Goal: Find specific page/section: Find specific page/section

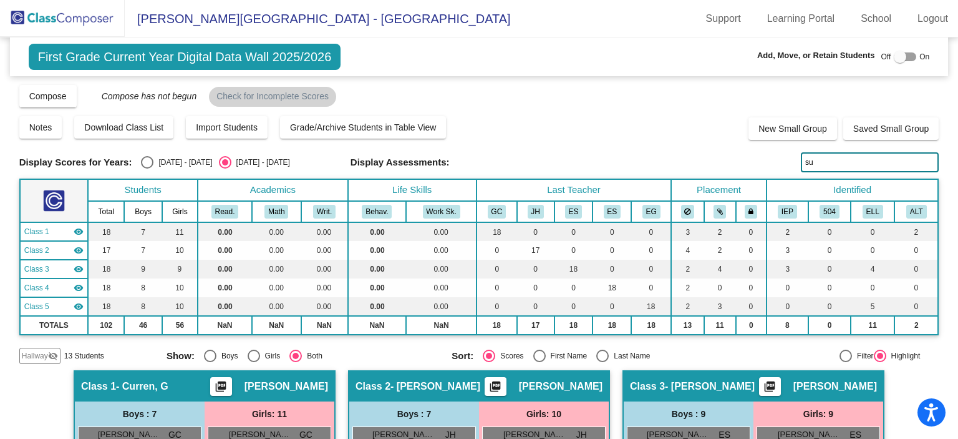
scroll to position [709, 0]
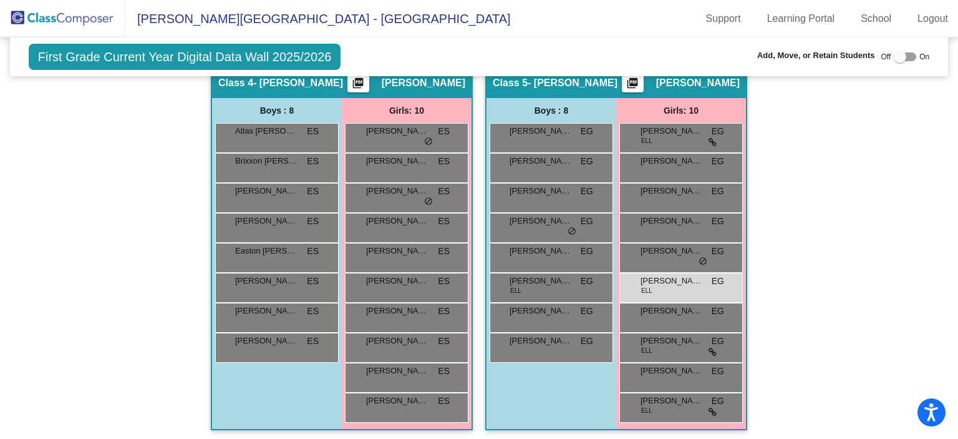
click at [37, 16] on img at bounding box center [62, 18] width 125 height 37
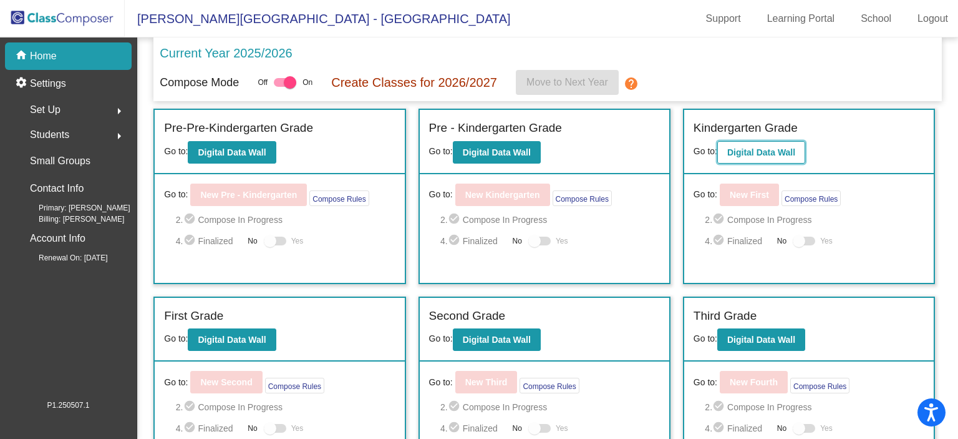
click at [780, 150] on b "Digital Data Wall" at bounding box center [761, 152] width 68 height 10
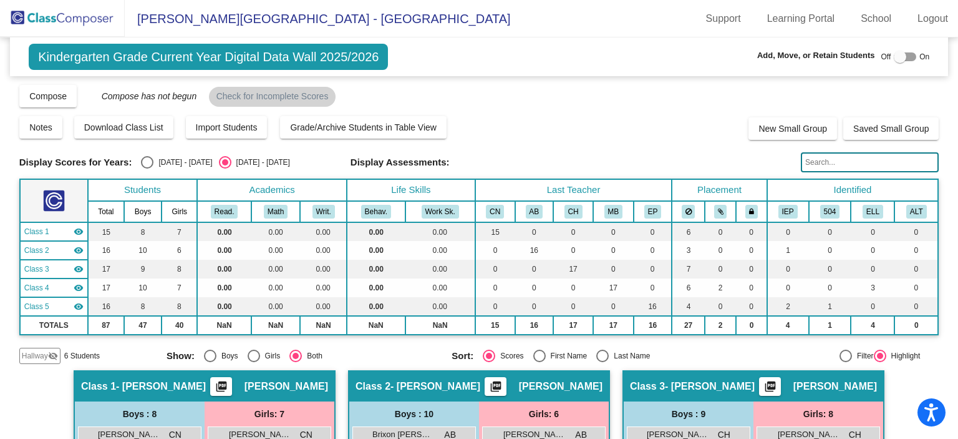
click at [868, 159] on input "text" at bounding box center [870, 162] width 138 height 20
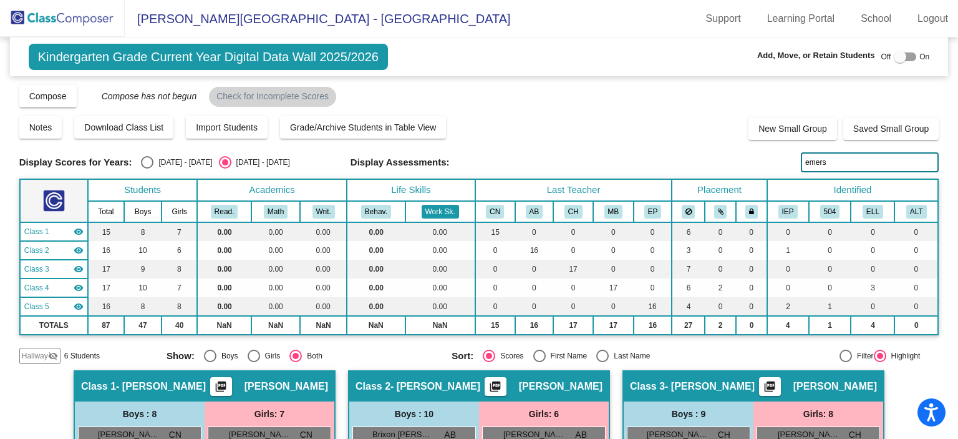
click at [487, 189] on div "Display Scores for Years: [DATE] - [DATE] [DATE] - [DATE] Grade/Archive Student…" at bounding box center [479, 224] width 920 height 280
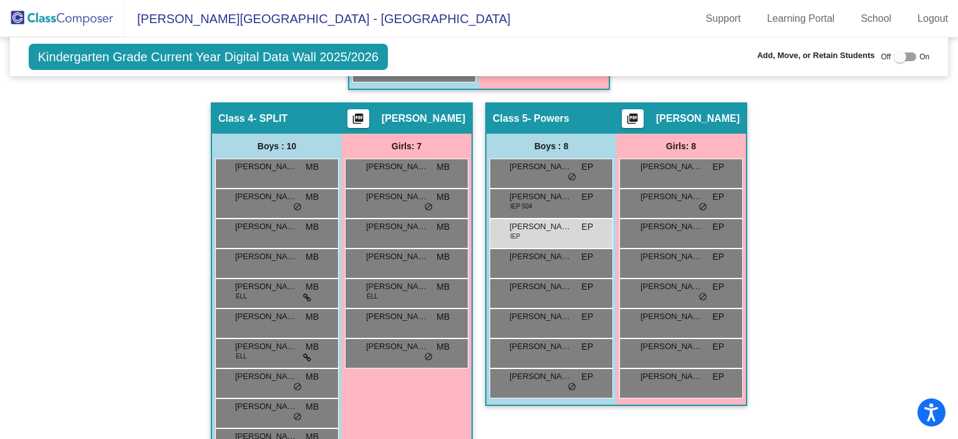
scroll to position [639, 0]
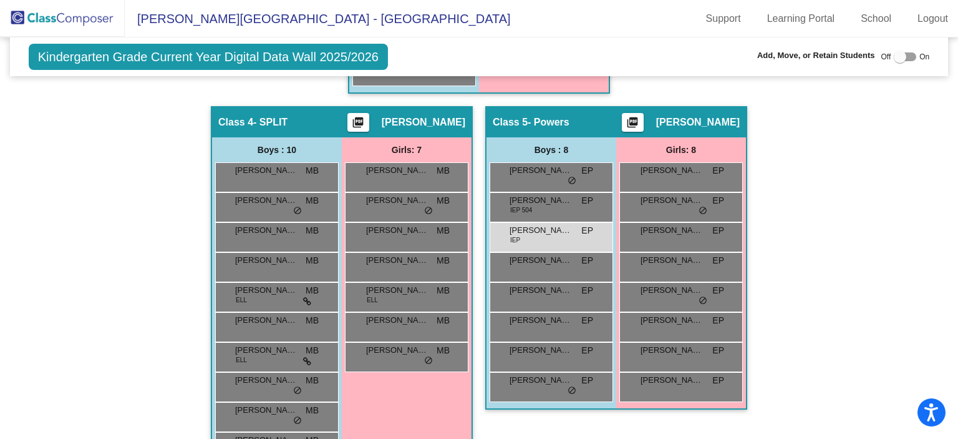
type input "[PERSON_NAME]"
click at [887, 57] on div "Off On" at bounding box center [905, 56] width 49 height 15
click at [898, 57] on div at bounding box center [900, 57] width 12 height 12
checkbox input "true"
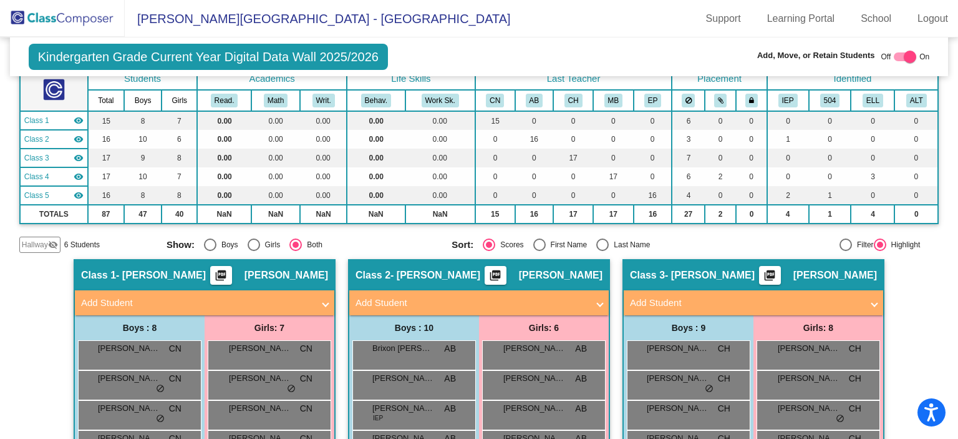
scroll to position [122, 0]
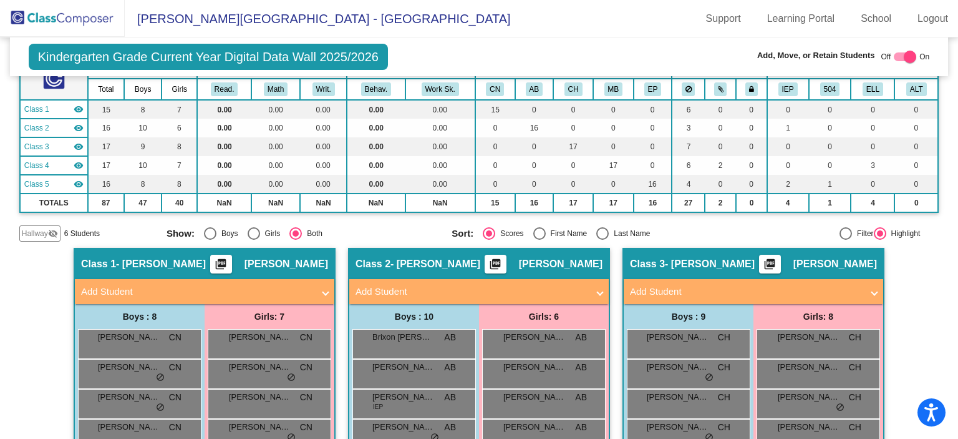
click at [36, 230] on span "Hallway" at bounding box center [35, 233] width 26 height 11
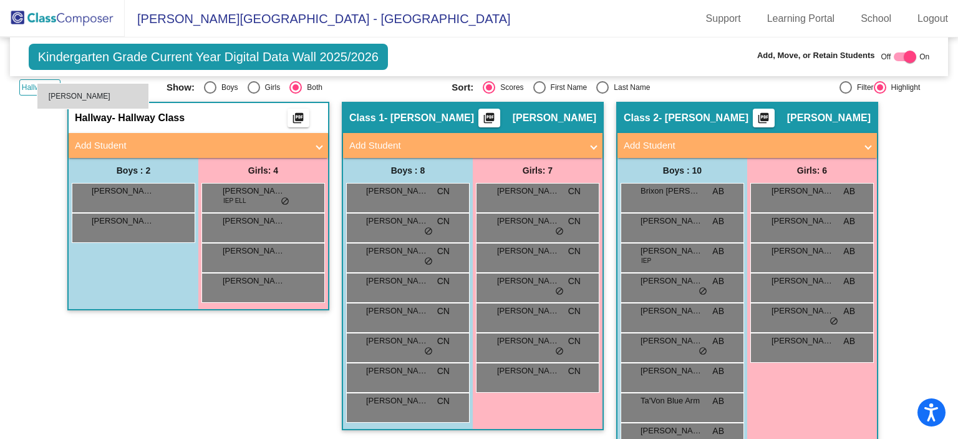
scroll to position [262, 0]
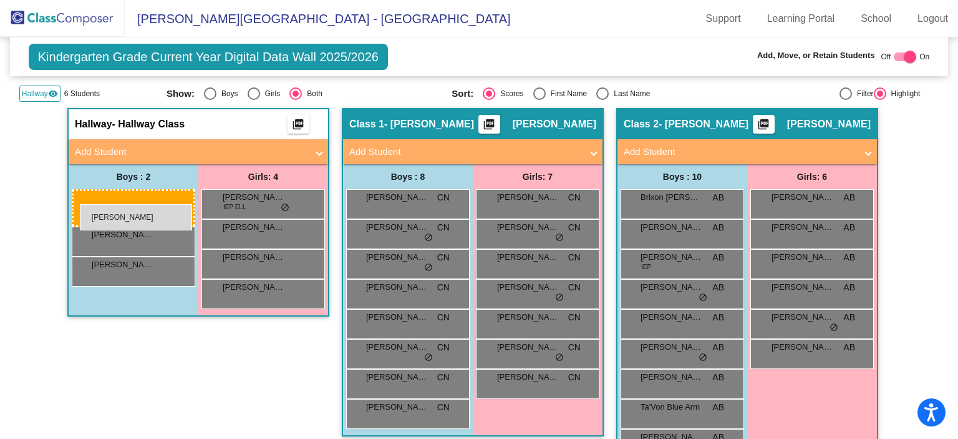
drag, startPoint x: 658, startPoint y: 190, endPoint x: 80, endPoint y: 204, distance: 578.4
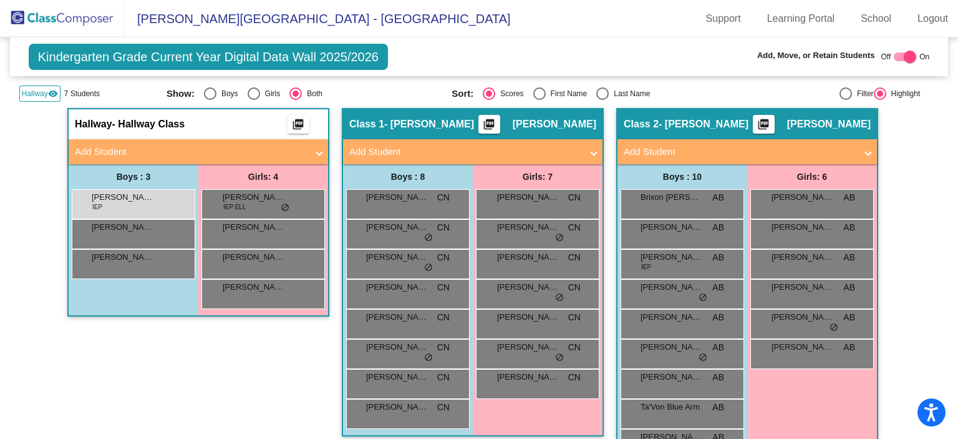
click at [322, 354] on div "Hallway - Hallway Class picture_as_pdf Add Student First Name Last Name Student…" at bounding box center [198, 308] width 262 height 400
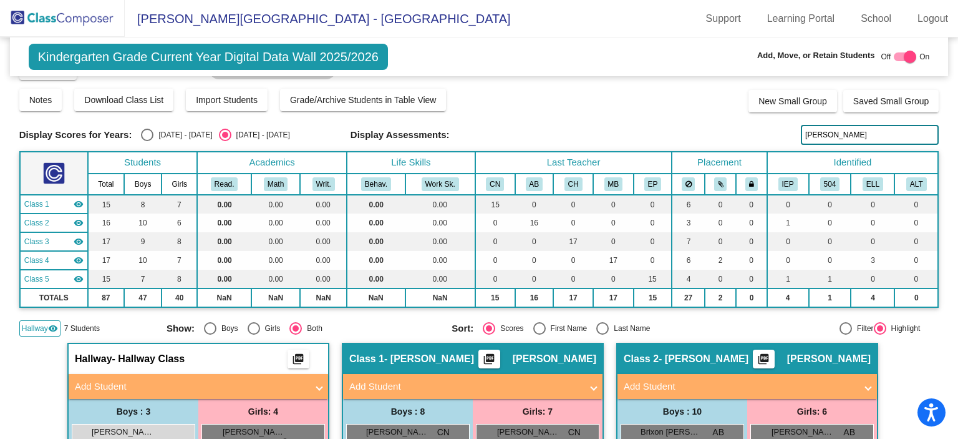
scroll to position [0, 0]
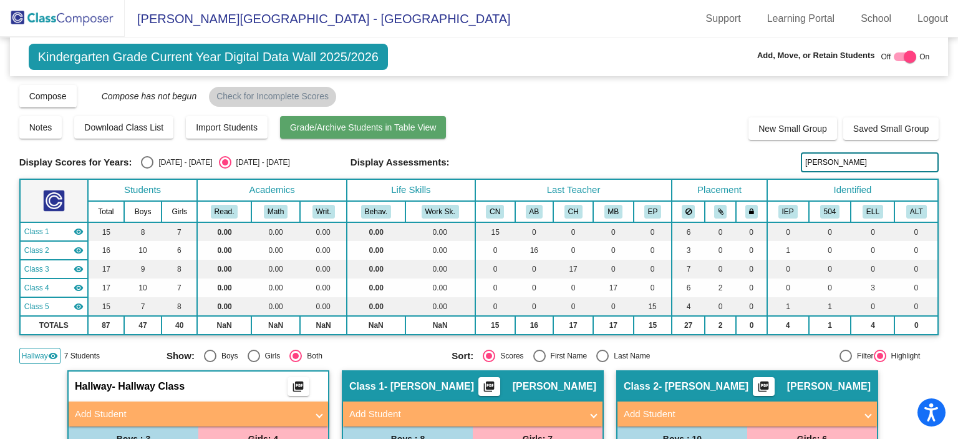
drag, startPoint x: 829, startPoint y: 162, endPoint x: 344, endPoint y: 137, distance: 485.4
click at [347, 137] on div "Display Scores for Years: [DATE] - [DATE] [DATE] - [DATE] Grade/Archive Student…" at bounding box center [479, 224] width 920 height 280
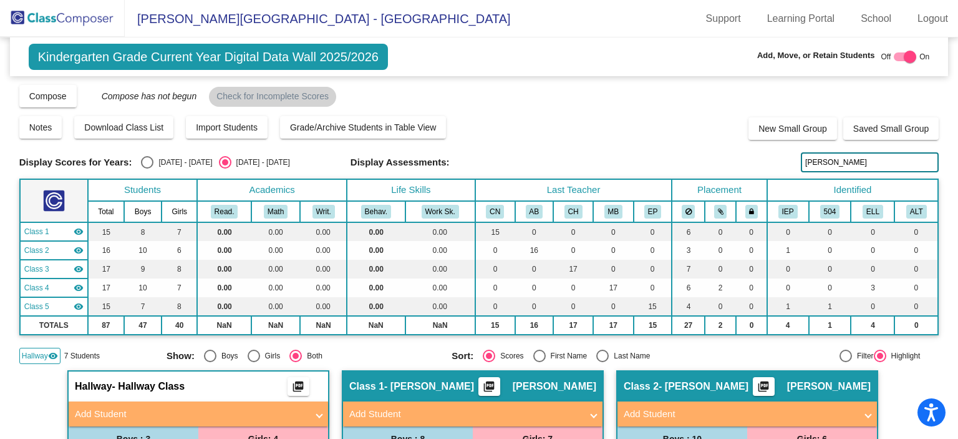
drag, startPoint x: 828, startPoint y: 163, endPoint x: 636, endPoint y: 159, distance: 192.2
click at [636, 159] on div "Display Scores for Years: [DATE] - [DATE] [DATE] - [DATE] Display Assessments: …" at bounding box center [479, 162] width 920 height 20
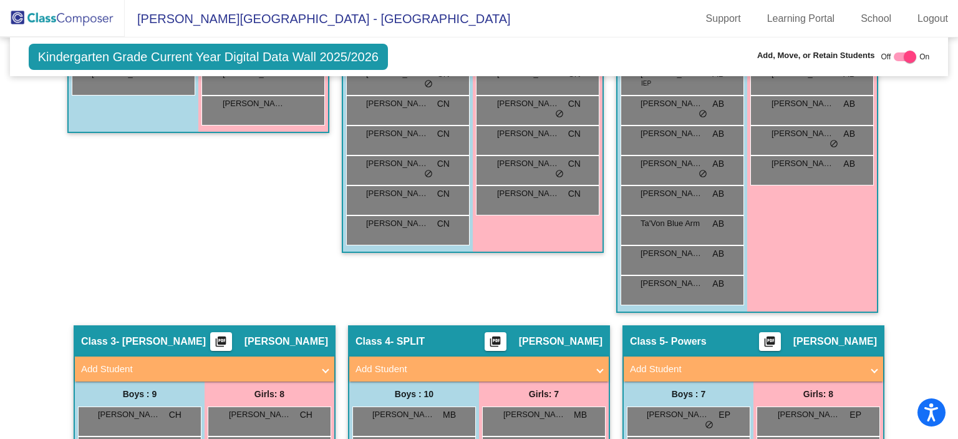
scroll to position [20, 0]
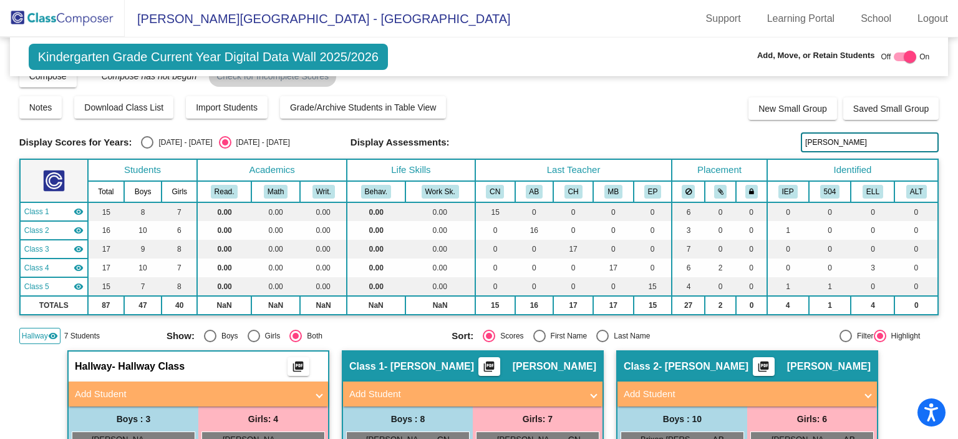
drag, startPoint x: 538, startPoint y: 129, endPoint x: 422, endPoint y: 132, distance: 116.0
click at [422, 132] on div "Display Scores for Years: [DATE] - [DATE] [DATE] - [DATE] Display Assessments: …" at bounding box center [479, 142] width 920 height 20
type input "[PERSON_NAME]"
click at [93, 47] on span "Kindergarten Grade Current Year Digital Data Wall 2025/2026" at bounding box center [208, 57] width 359 height 26
click at [89, 17] on img at bounding box center [62, 18] width 125 height 37
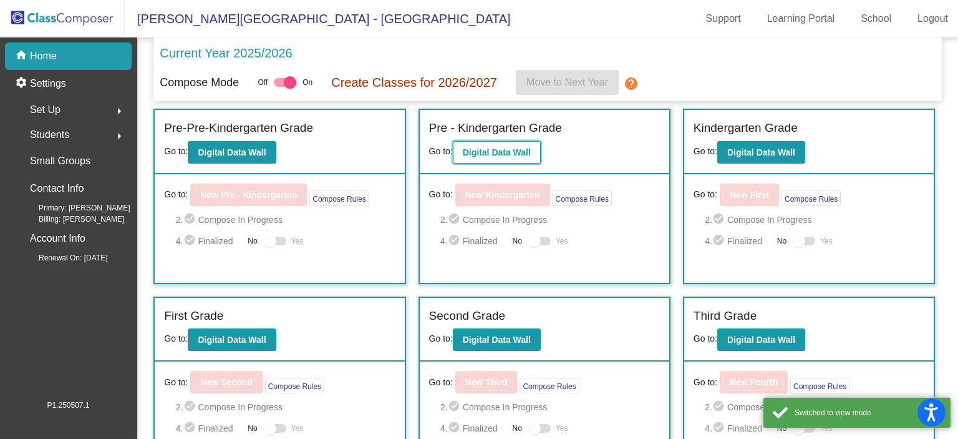
click at [510, 151] on b "Digital Data Wall" at bounding box center [497, 152] width 68 height 10
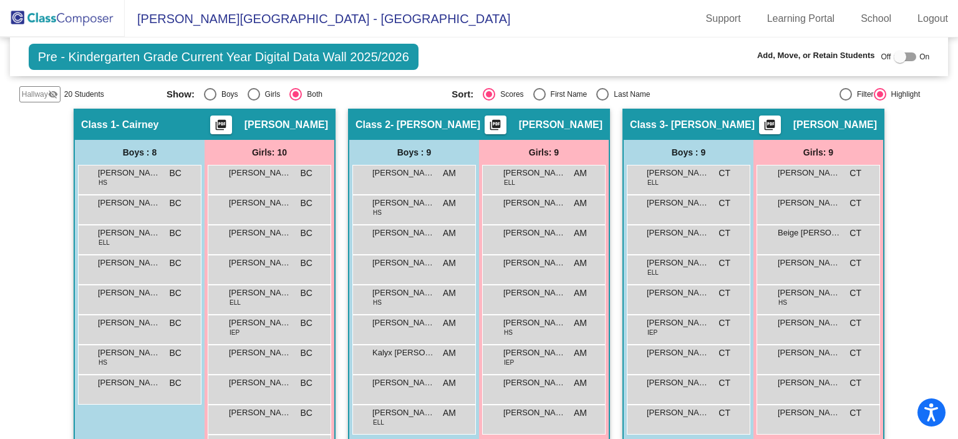
scroll to position [259, 0]
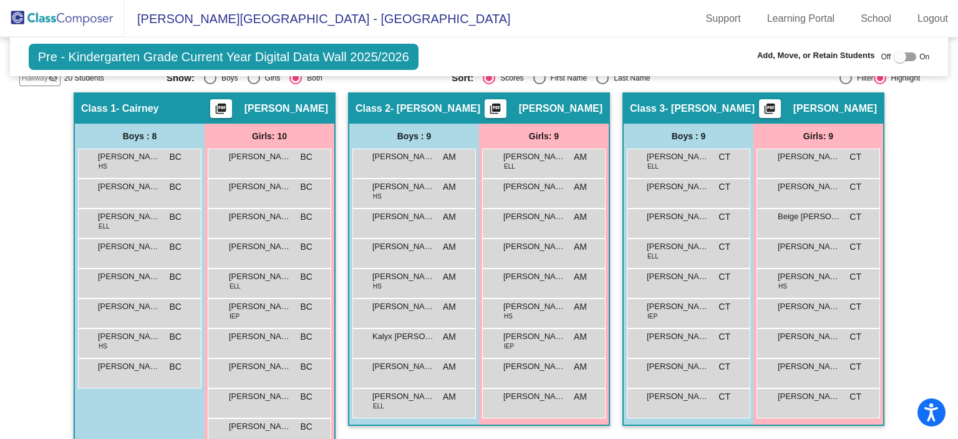
click at [600, 79] on div "Select an option" at bounding box center [602, 78] width 12 height 12
click at [602, 84] on input "Last Name" at bounding box center [602, 84] width 1 height 1
radio input "true"
click at [535, 199] on div "[PERSON_NAME] AM lock do_not_disturb_alt" at bounding box center [543, 192] width 119 height 26
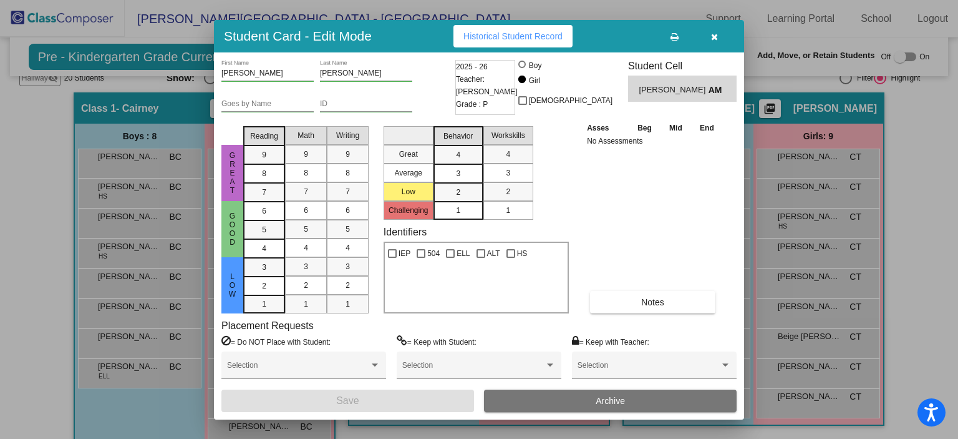
click at [720, 42] on button "button" at bounding box center [714, 36] width 40 height 22
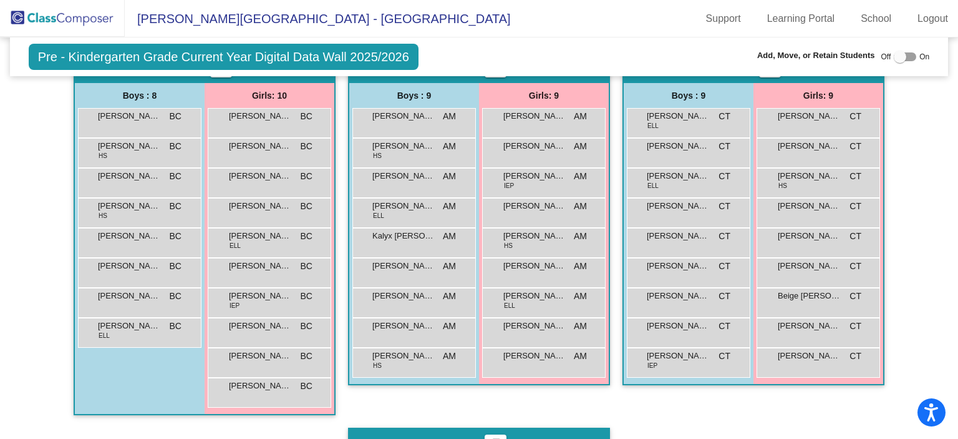
scroll to position [294, 0]
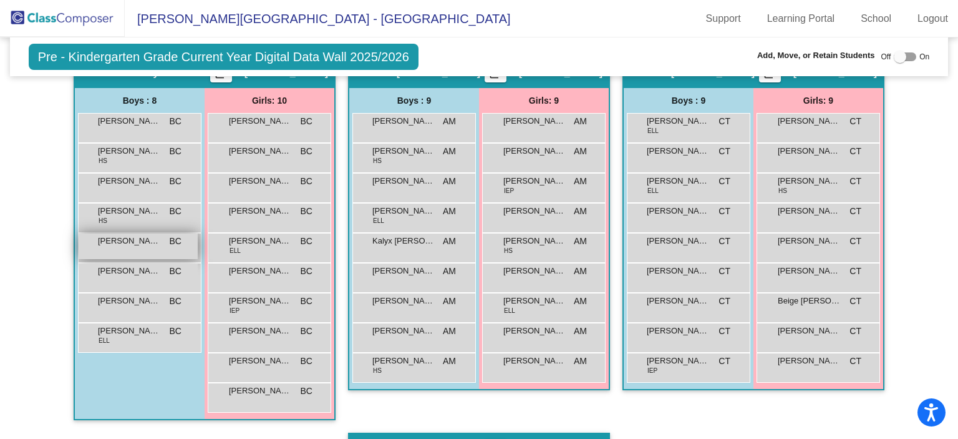
click at [137, 248] on div "Xaidah [PERSON_NAME] lock do_not_disturb_alt" at bounding box center [138, 246] width 119 height 26
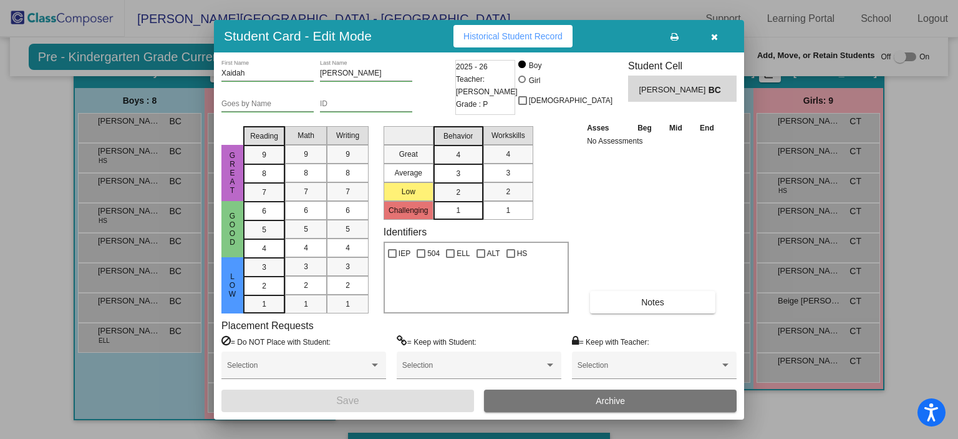
click at [723, 33] on button "button" at bounding box center [714, 36] width 40 height 22
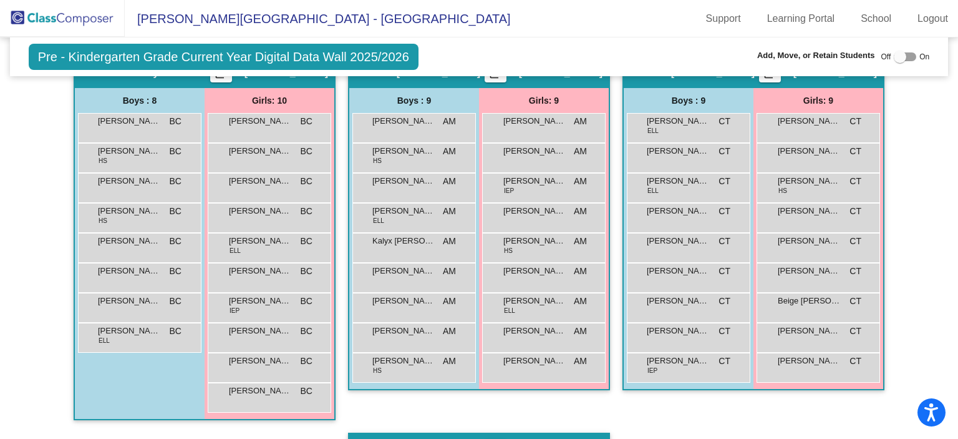
click at [61, 11] on img at bounding box center [62, 18] width 125 height 37
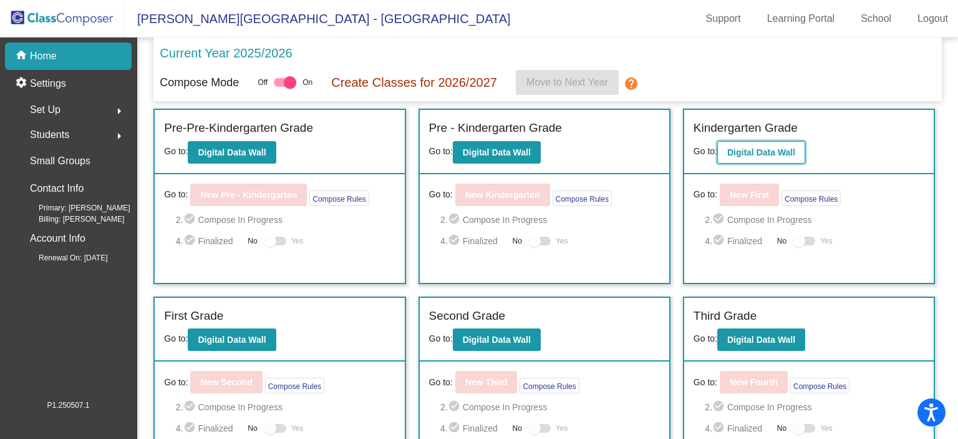
click at [752, 150] on b "Digital Data Wall" at bounding box center [761, 152] width 68 height 10
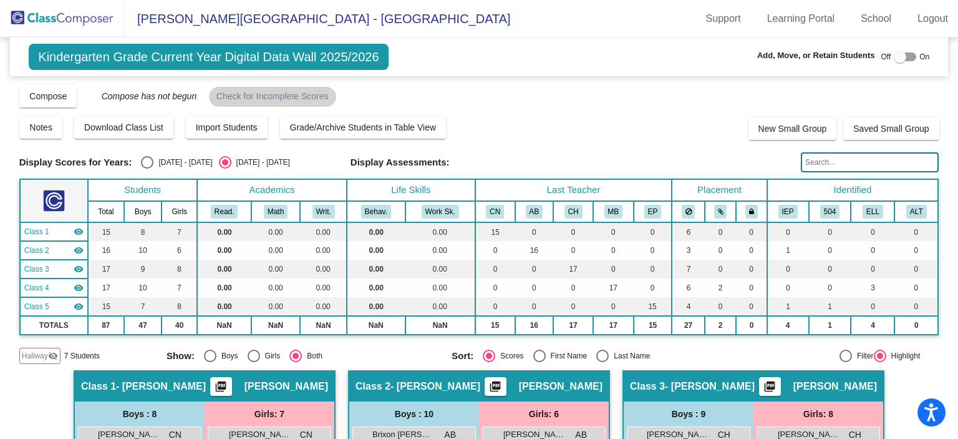
click at [64, 22] on img at bounding box center [62, 18] width 125 height 37
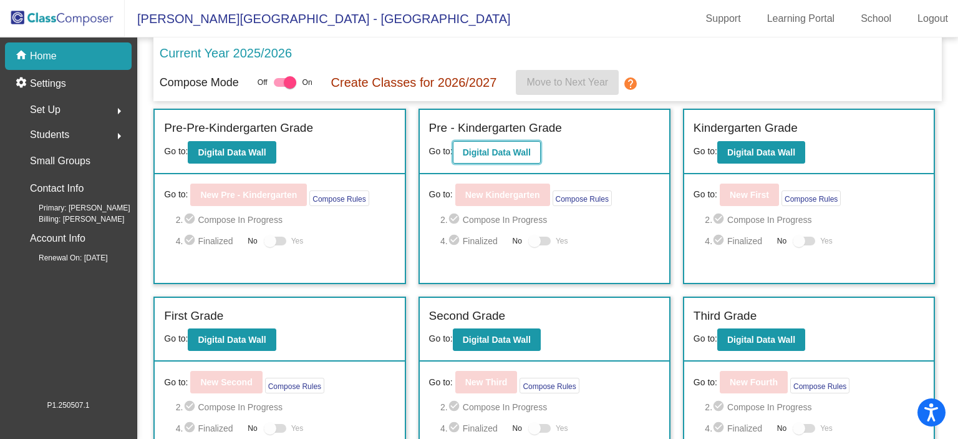
click at [487, 155] on b "Digital Data Wall" at bounding box center [497, 152] width 68 height 10
